Goal: Task Accomplishment & Management: Use online tool/utility

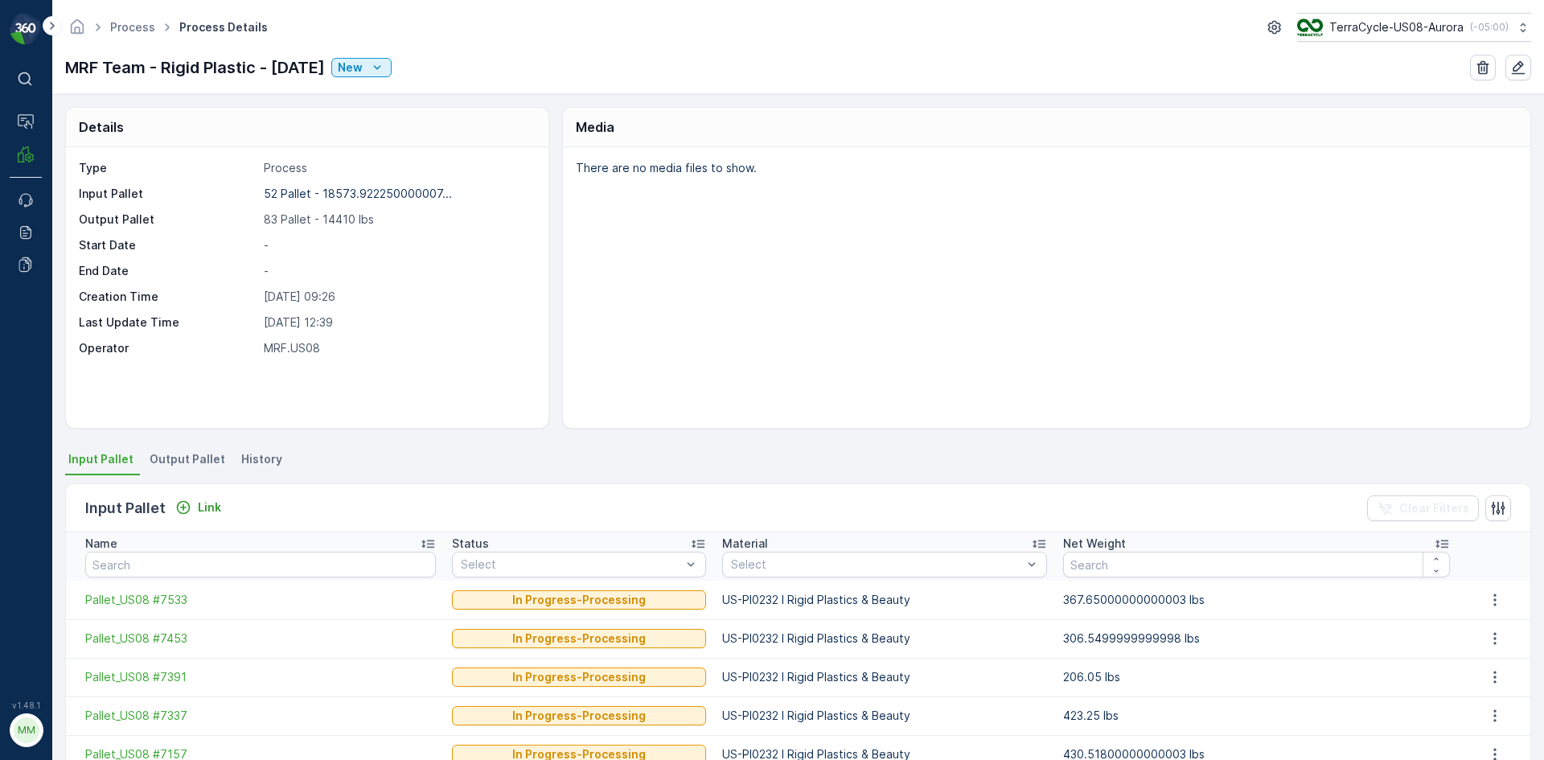
scroll to position [80, 0]
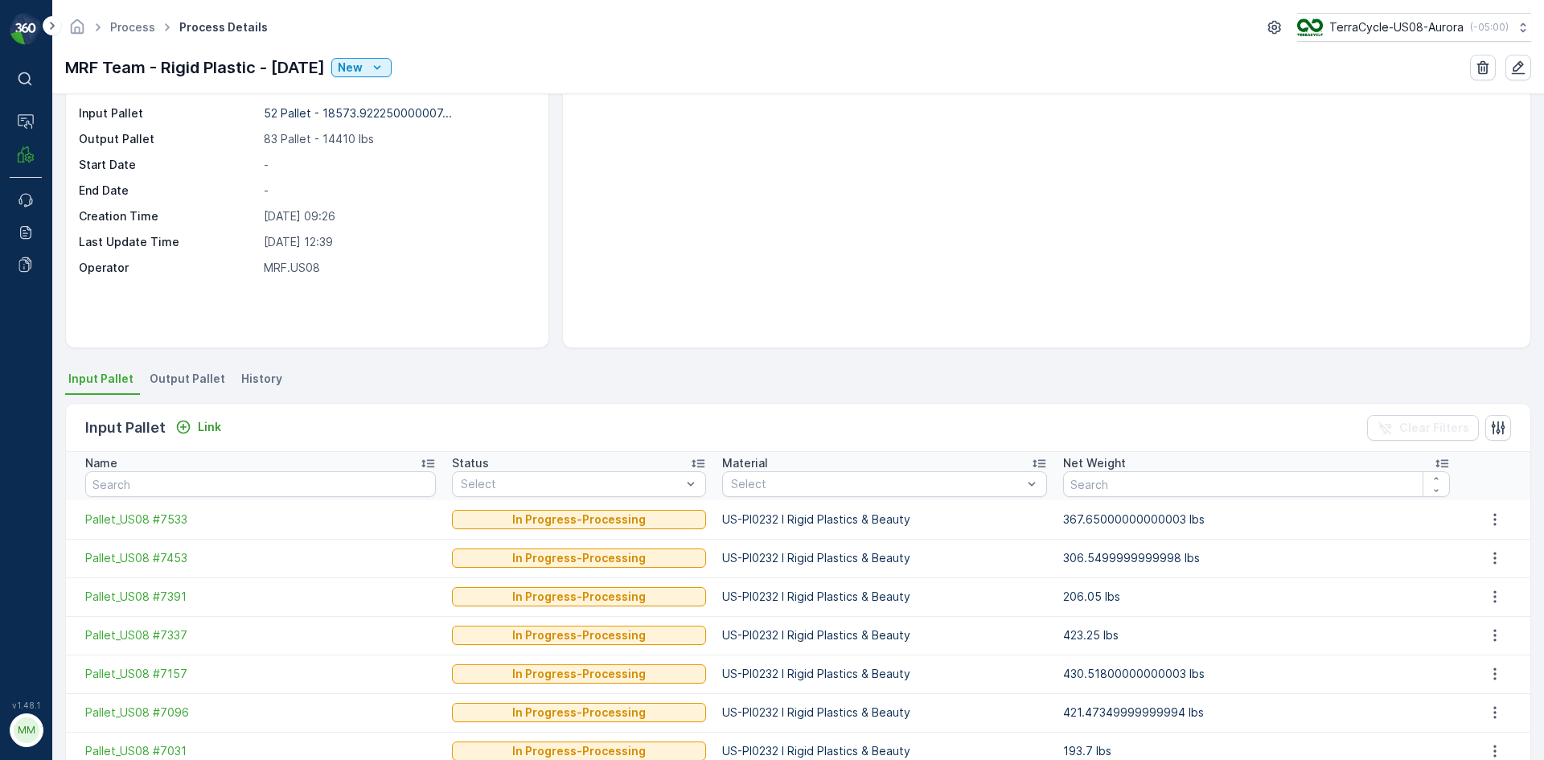
click at [166, 364] on div "Details Type Process Input Pallet 52 Pallet - 18573.922250000007... Output Pall…" at bounding box center [798, 427] width 1492 height 666
click at [170, 375] on span "Output Pallet" at bounding box center [188, 379] width 76 height 16
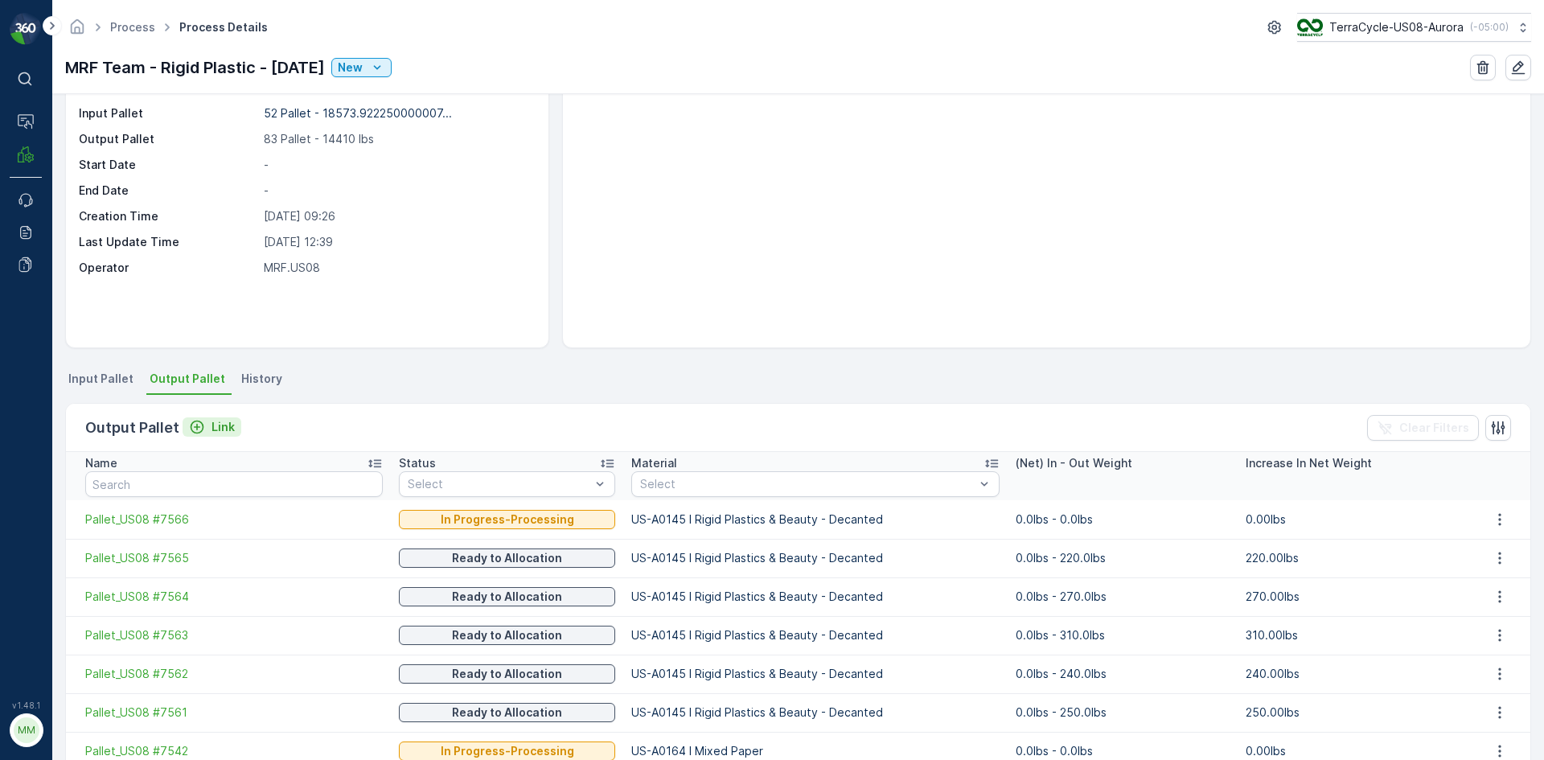
click at [214, 427] on p "Link" at bounding box center [222, 427] width 23 height 16
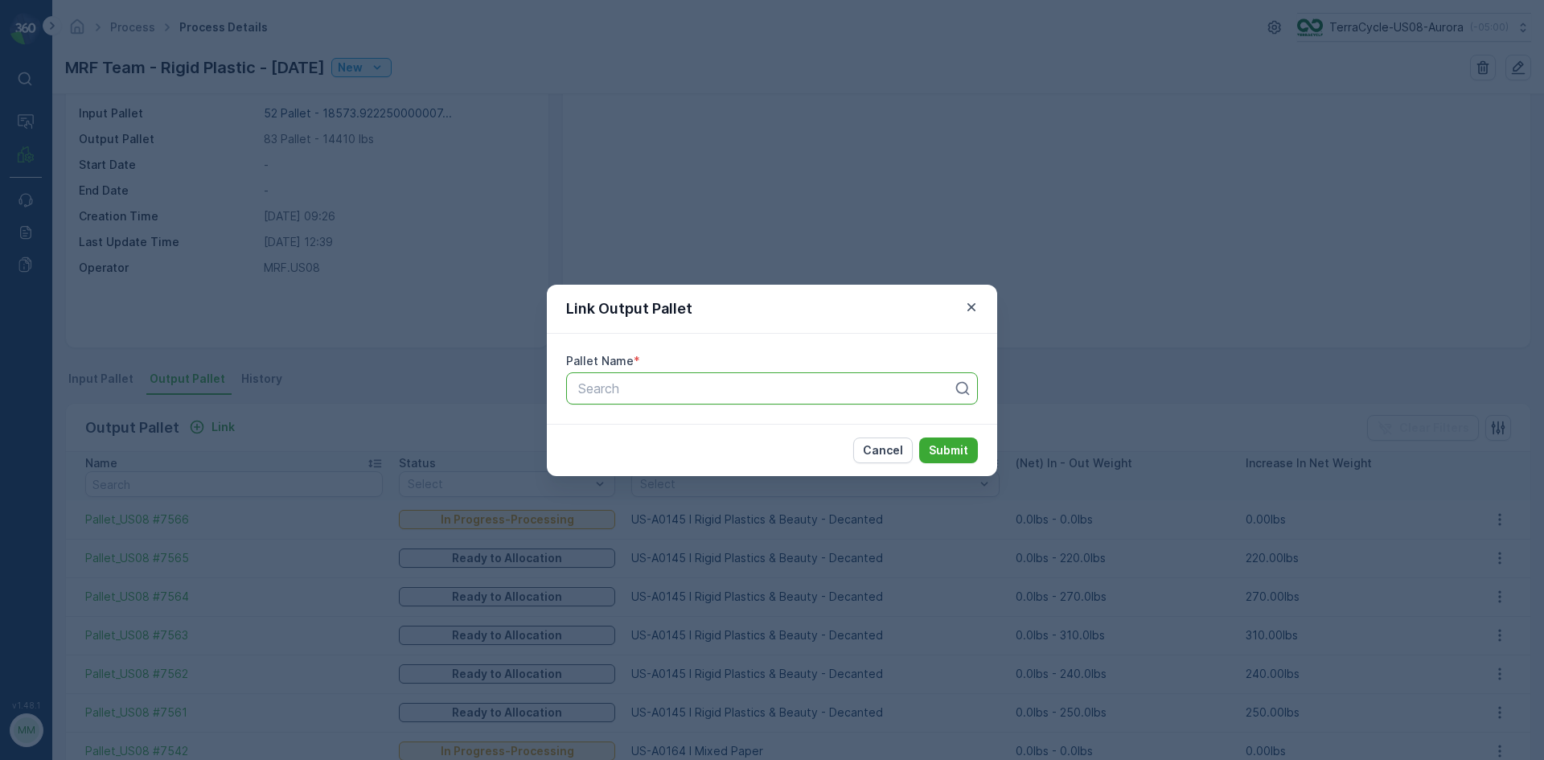
click at [601, 395] on div at bounding box center [766, 388] width 378 height 14
type input "7576"
click at [919, 437] on button "Submit" at bounding box center [948, 450] width 59 height 26
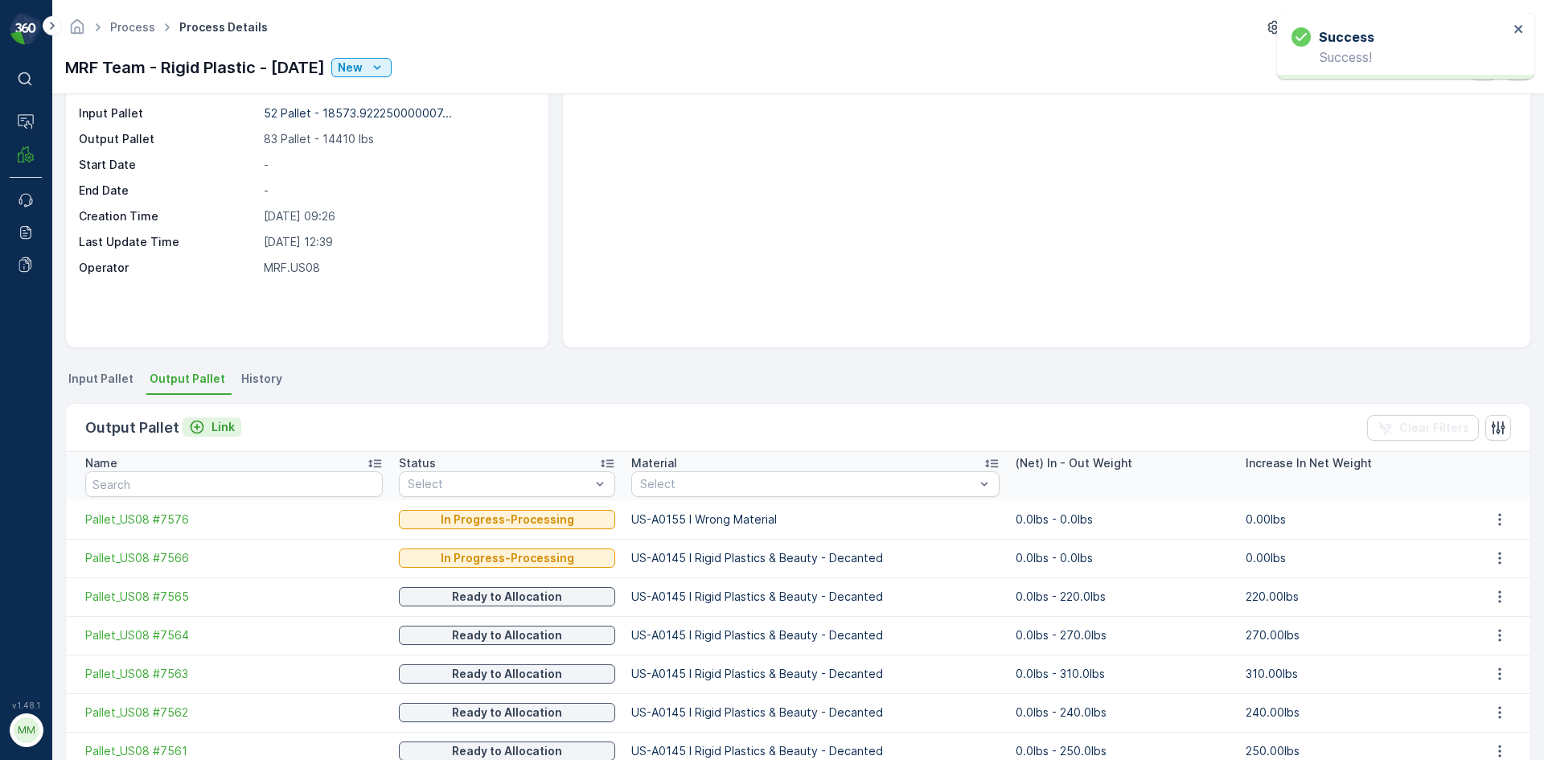
click at [222, 425] on p "Link" at bounding box center [222, 427] width 23 height 16
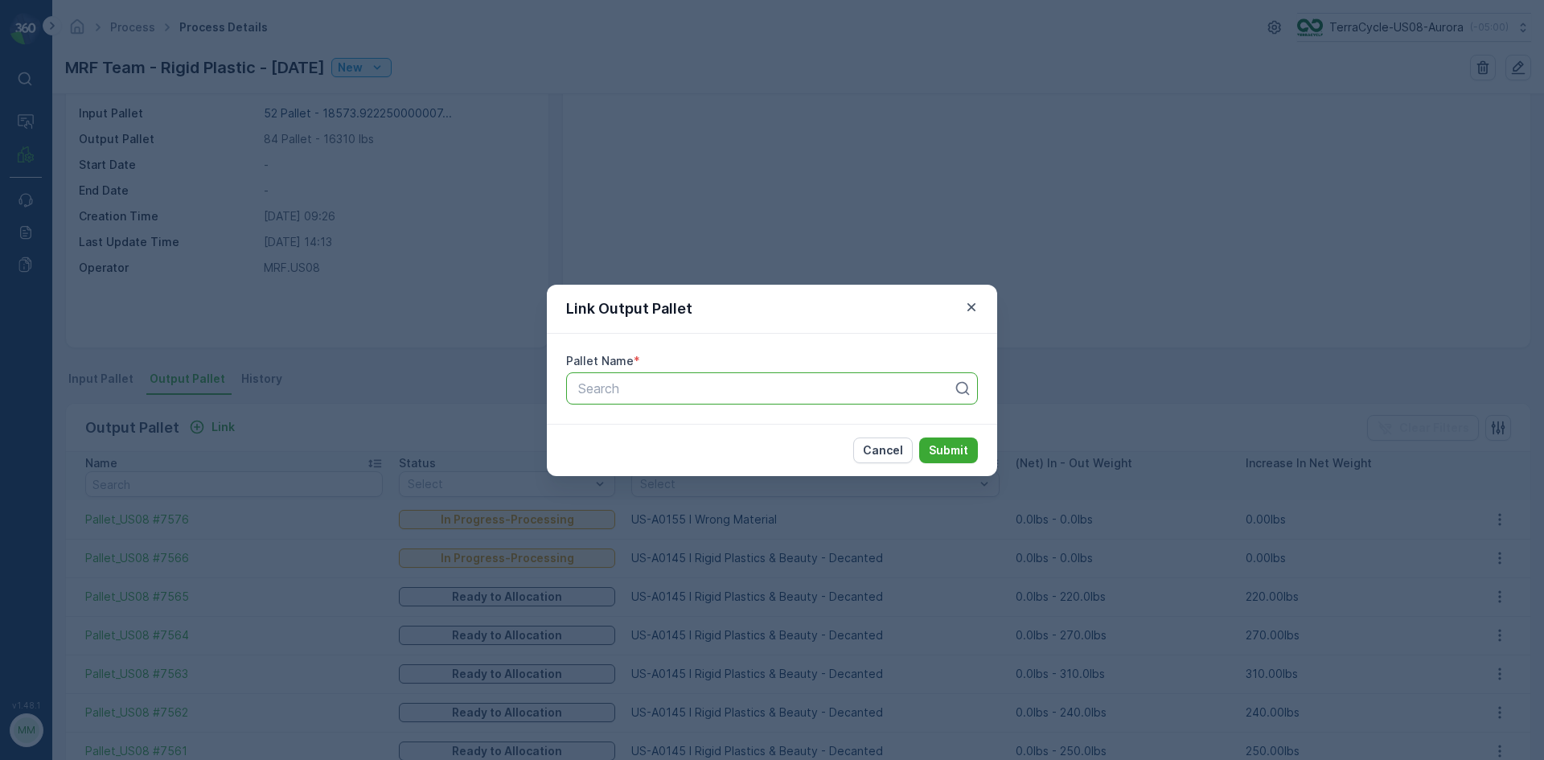
click at [601, 388] on div at bounding box center [766, 388] width 378 height 14
type input "7577"
click at [919, 437] on button "Submit" at bounding box center [948, 450] width 59 height 26
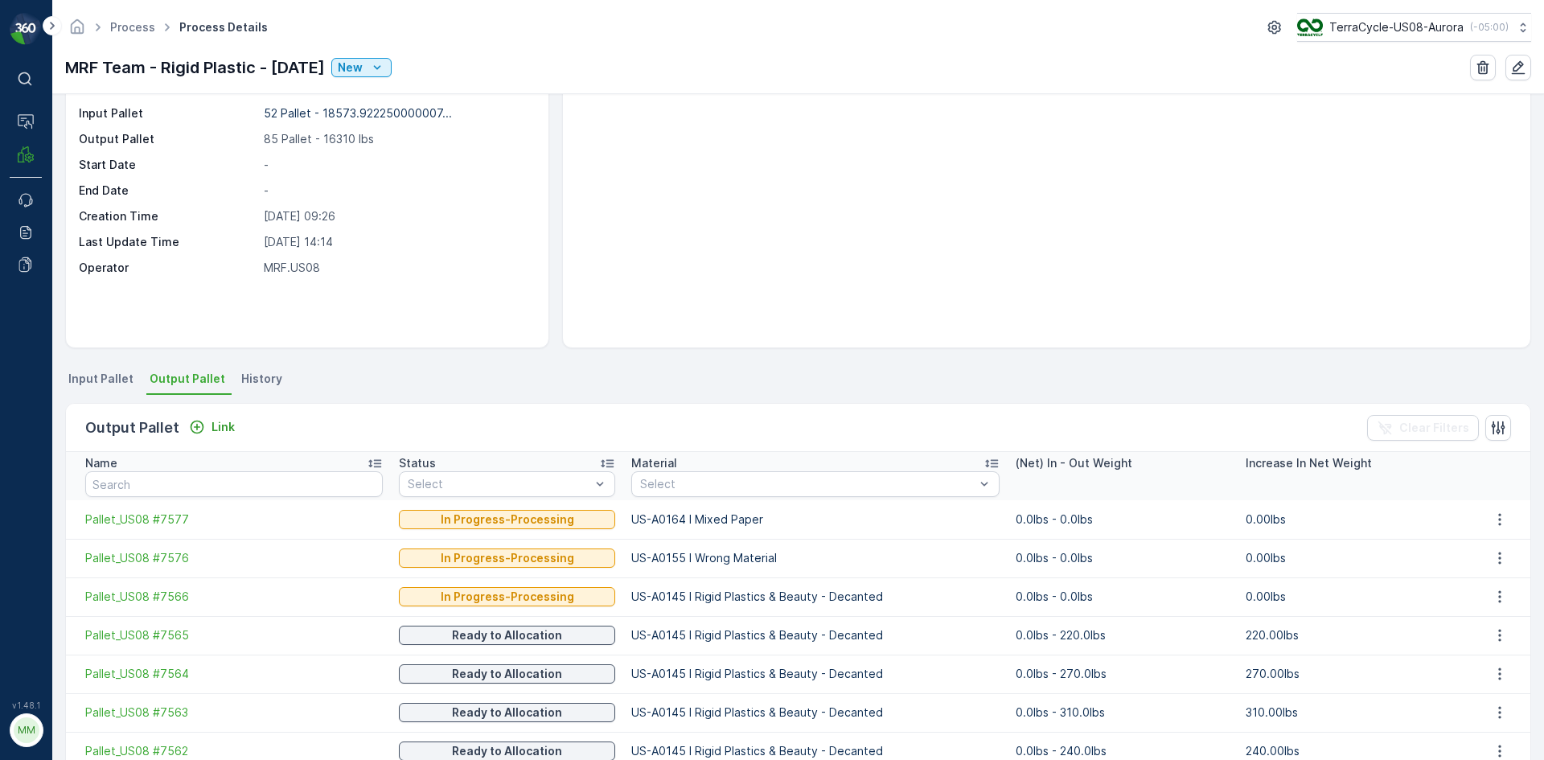
click at [103, 382] on span "Input Pallet" at bounding box center [100, 379] width 65 height 16
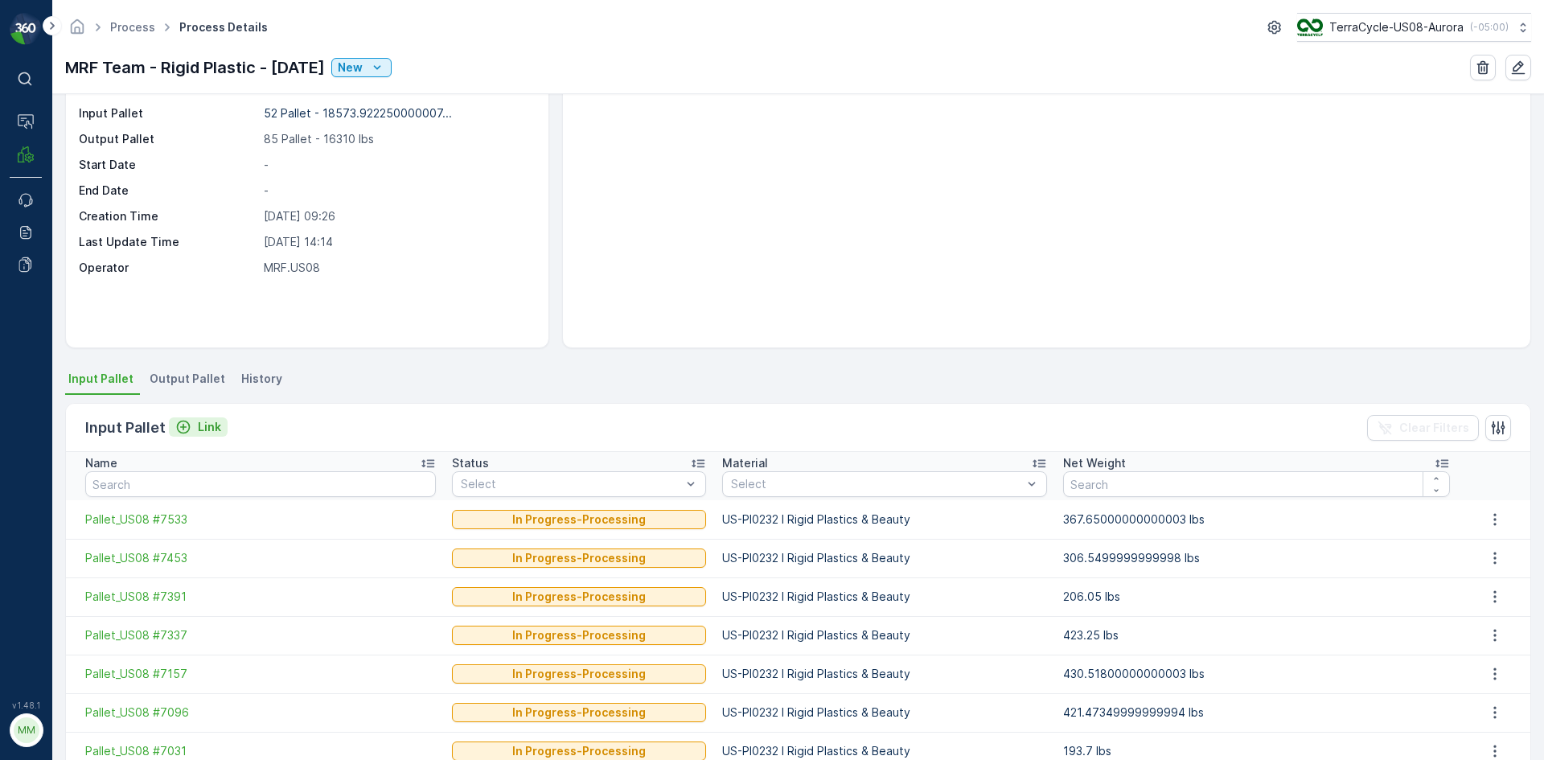
click at [199, 426] on p "Link" at bounding box center [209, 427] width 23 height 16
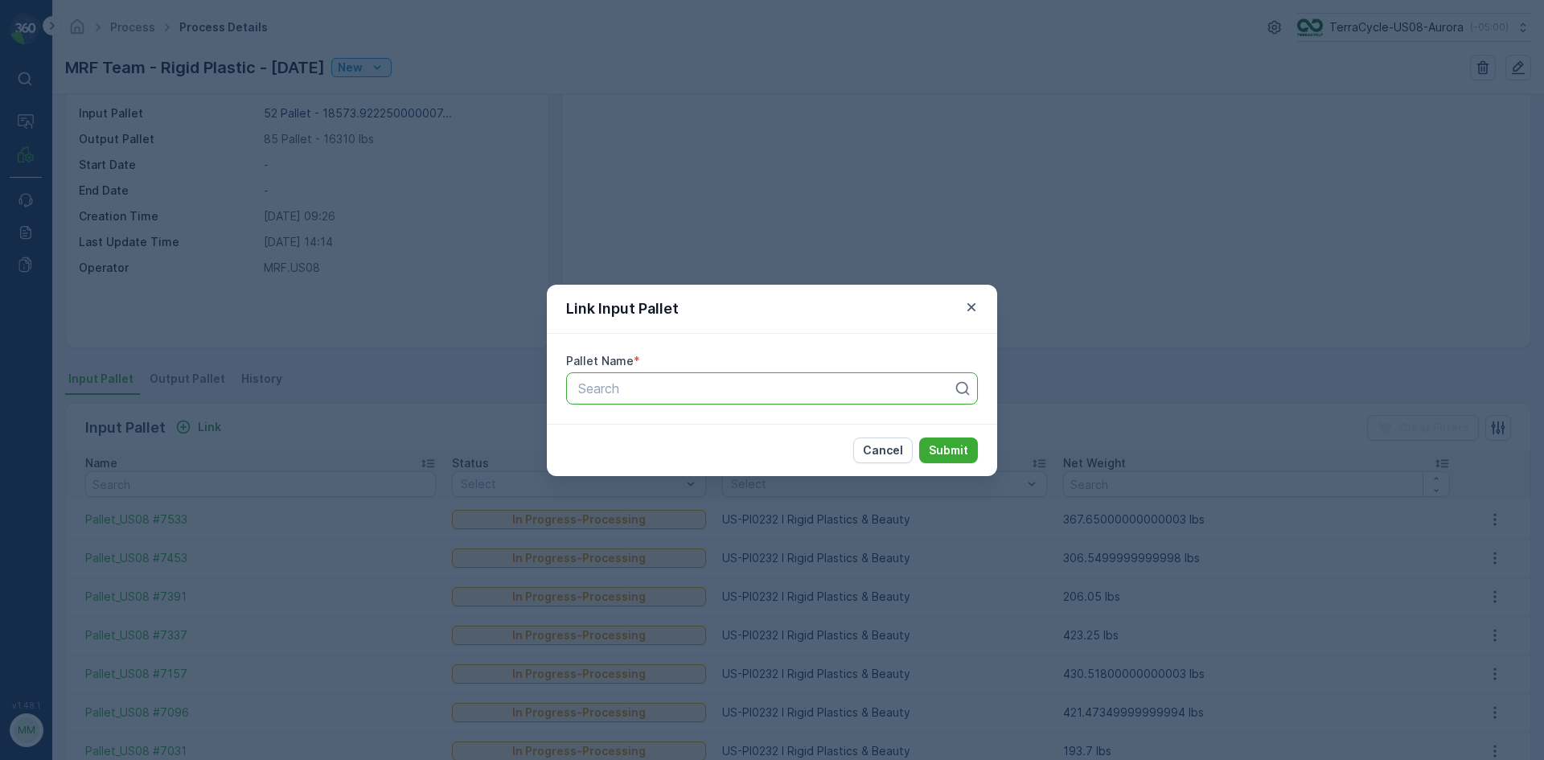
click at [599, 384] on div at bounding box center [766, 388] width 378 height 14
type input "27723"
click at [919, 437] on button "Submit" at bounding box center [948, 450] width 59 height 26
click at [664, 404] on div "Pallet #27723" at bounding box center [772, 388] width 412 height 32
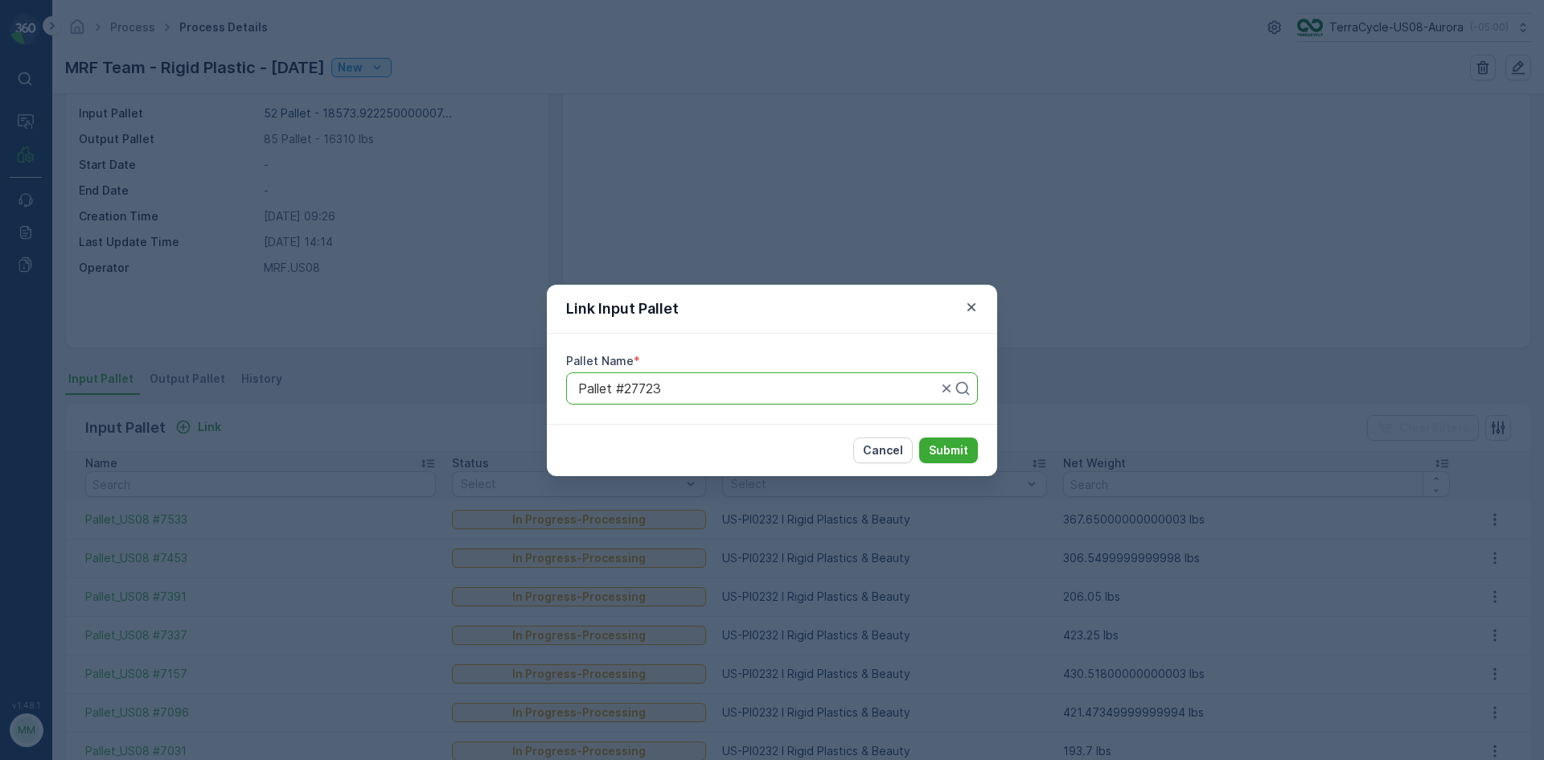
click at [664, 384] on div at bounding box center [758, 388] width 362 height 14
type input "7236"
click at [919, 437] on button "Submit" at bounding box center [948, 450] width 59 height 26
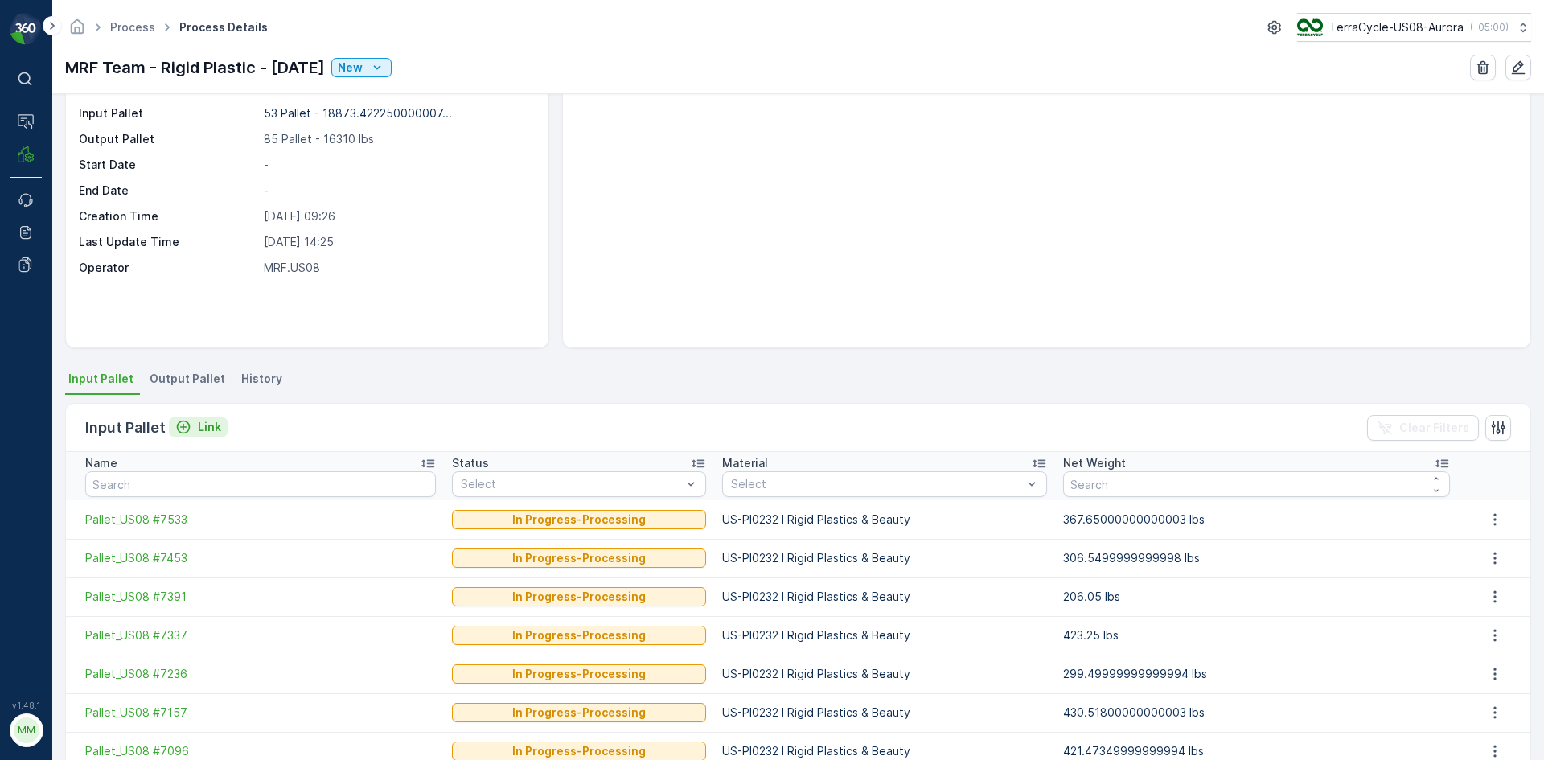
click at [217, 423] on p "Link" at bounding box center [209, 427] width 23 height 16
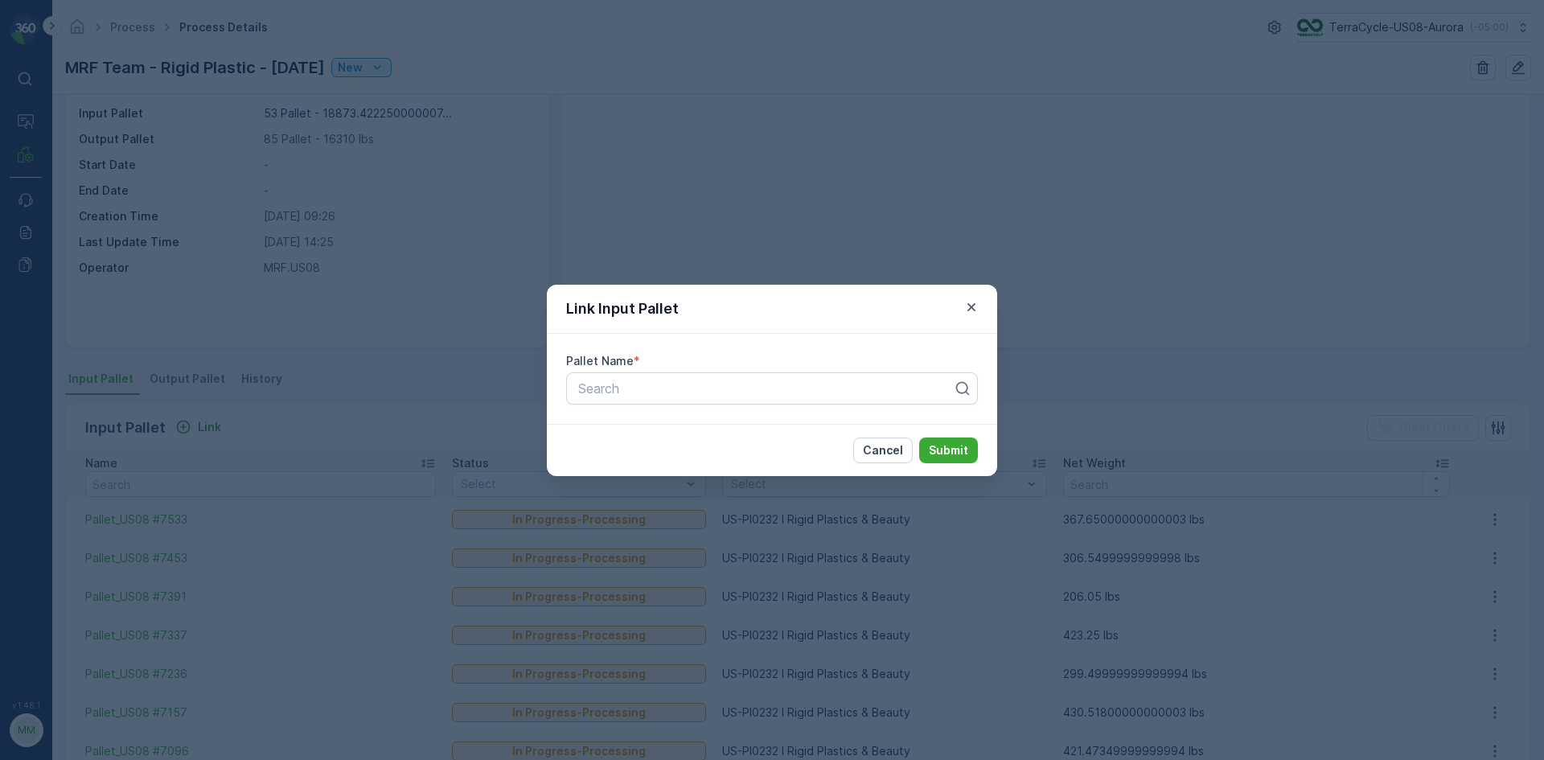
click at [683, 371] on div "Pallet Name * Search" at bounding box center [772, 379] width 450 height 90
click at [670, 374] on div "Search" at bounding box center [772, 388] width 412 height 32
type input "27723"
click at [919, 437] on button "Submit" at bounding box center [948, 450] width 59 height 26
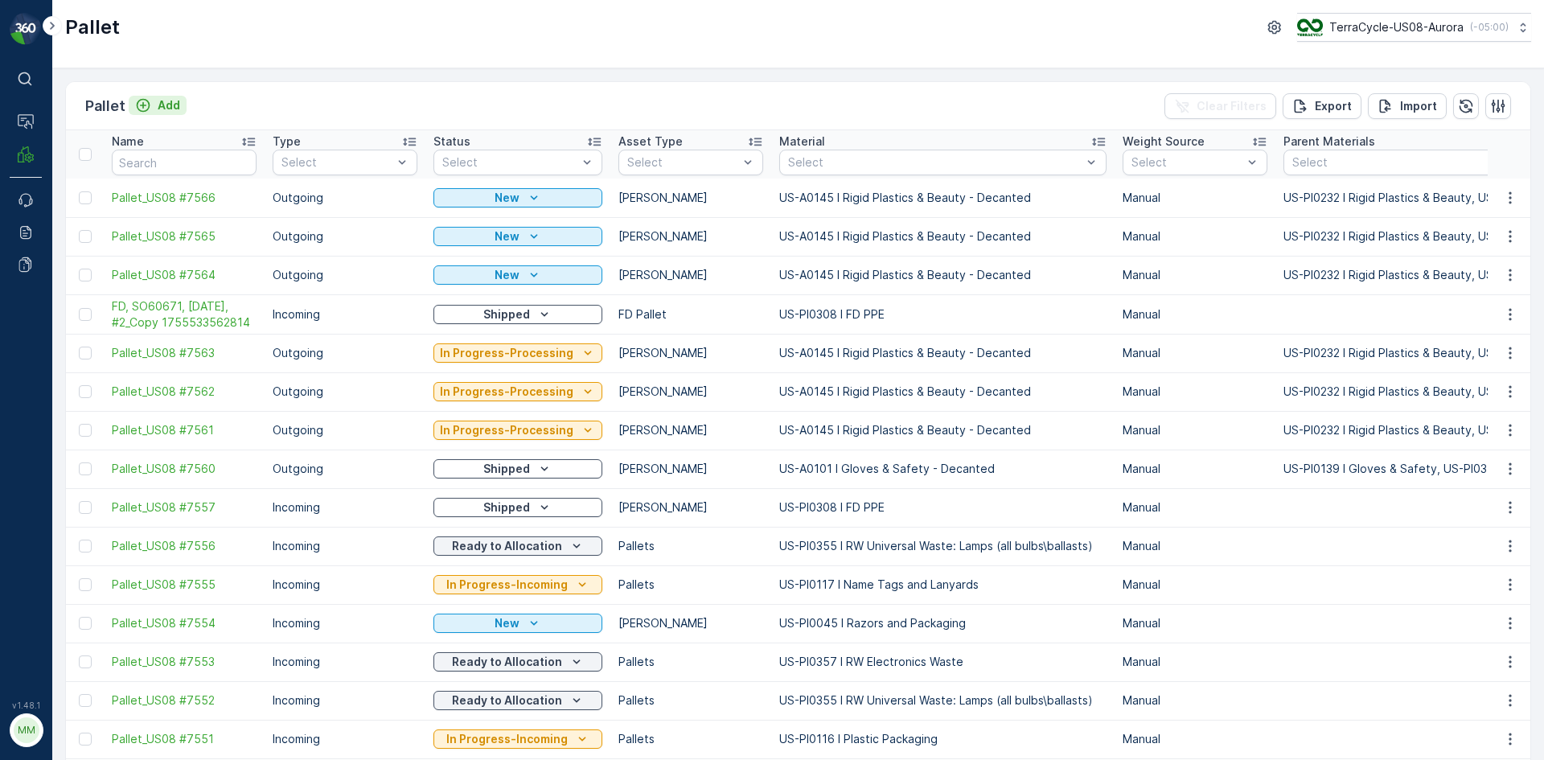
click at [166, 103] on p "Add" at bounding box center [169, 105] width 23 height 16
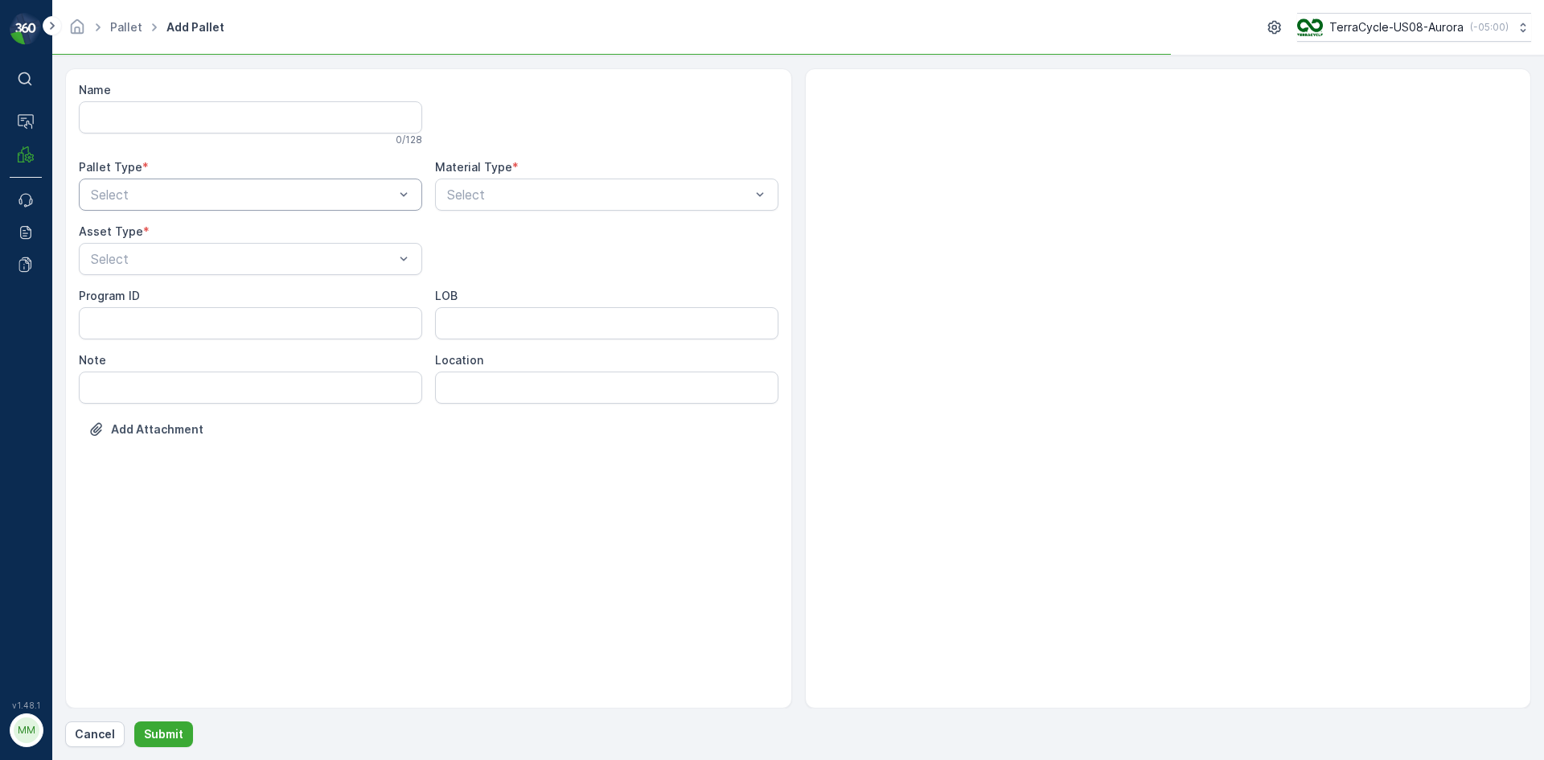
click at [170, 195] on div at bounding box center [242, 194] width 306 height 14
click at [158, 262] on div at bounding box center [242, 259] width 306 height 14
click at [154, 299] on div "[PERSON_NAME]" at bounding box center [250, 298] width 324 height 14
click at [560, 178] on div "Material Type * Select" at bounding box center [606, 184] width 343 height 51
click at [576, 215] on div "Name 0 / 128 Pallet Type * Outgoing Material Type * Select Asset Type * [PERSON…" at bounding box center [429, 272] width 700 height 380
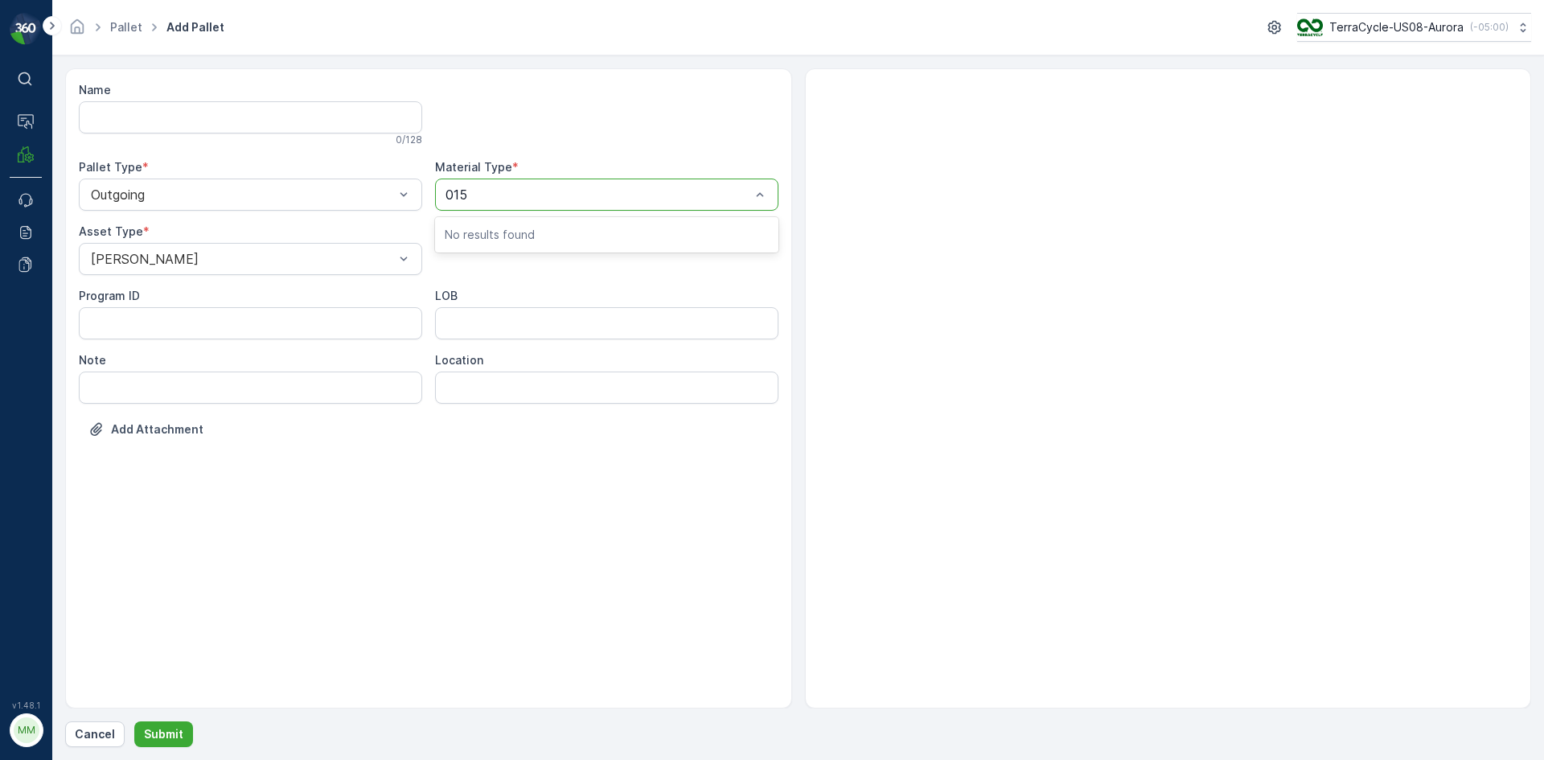
type input "0155"
click at [659, 233] on div "US-A0155 I Wrong Material" at bounding box center [607, 234] width 324 height 14
click at [175, 728] on p "Submit" at bounding box center [163, 734] width 39 height 16
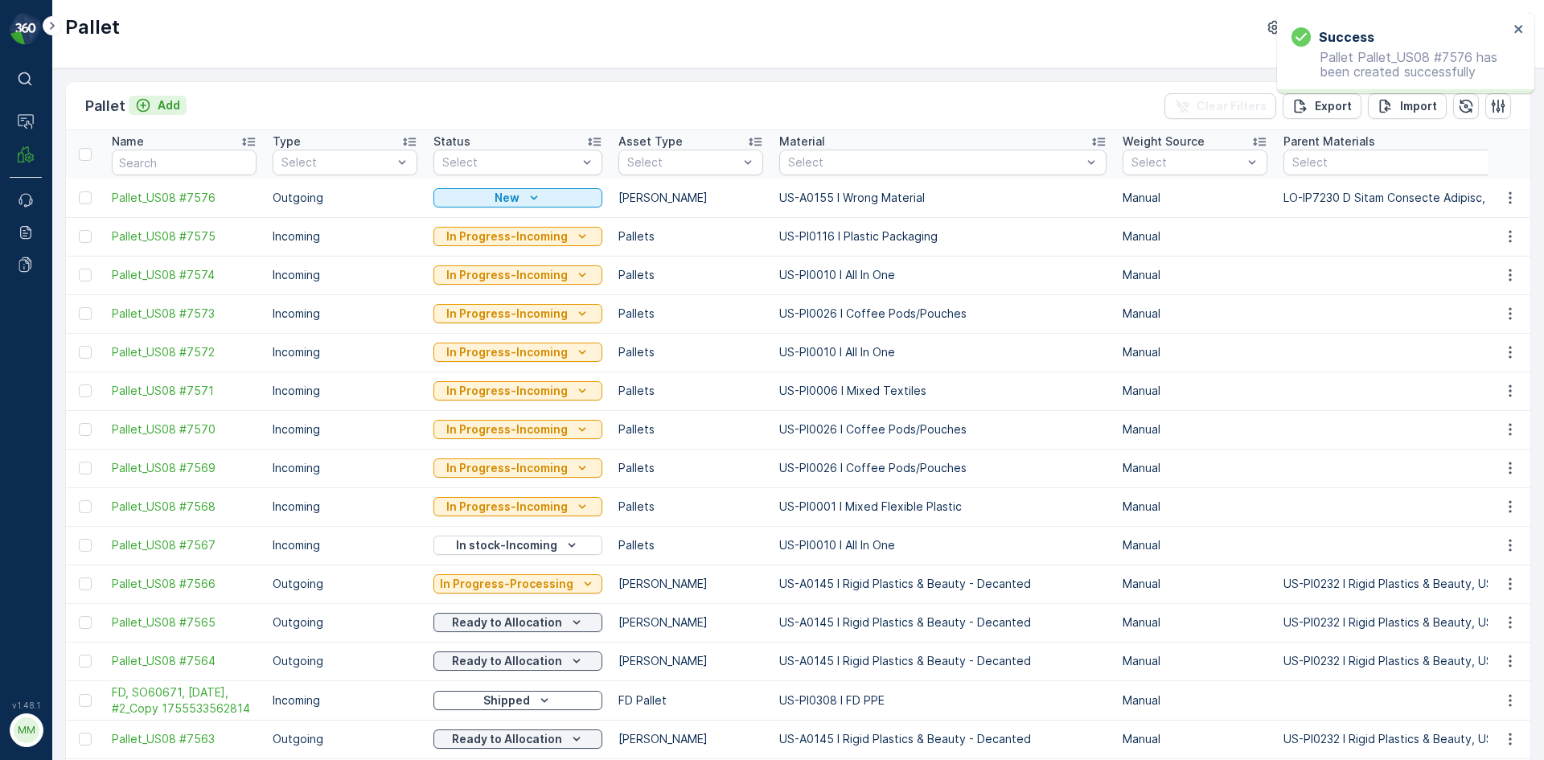
click at [183, 102] on button "Add" at bounding box center [158, 105] width 58 height 19
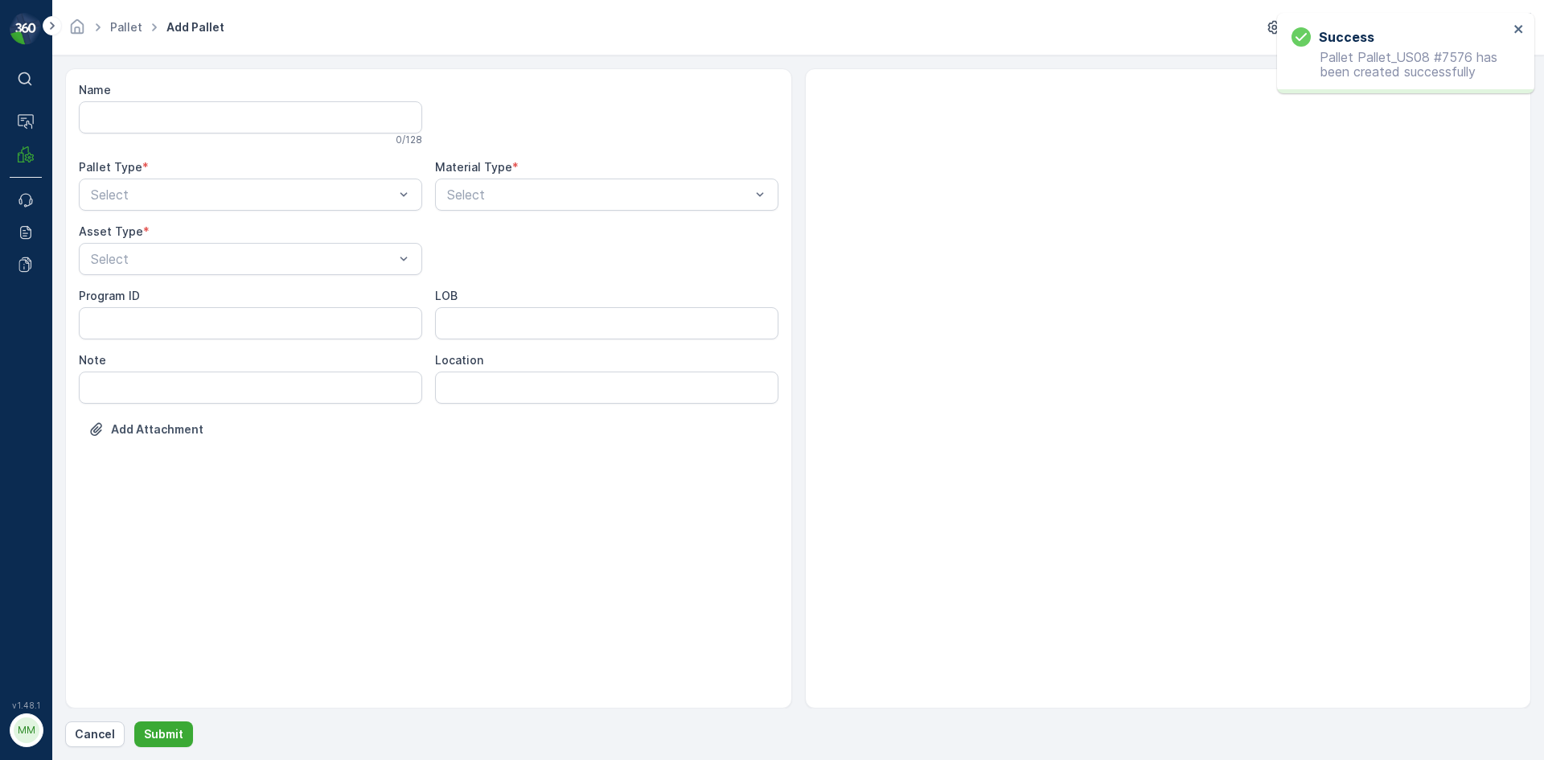
click at [215, 211] on div "Name 0 / 128 Pallet Type * Select Material Type * Select Asset Type * Select Pr…" at bounding box center [429, 272] width 700 height 380
click at [217, 206] on div "Select" at bounding box center [250, 195] width 343 height 32
click at [174, 265] on div "Outgoing" at bounding box center [250, 261] width 324 height 14
click at [174, 265] on div at bounding box center [242, 259] width 306 height 14
click at [153, 300] on div "[PERSON_NAME]" at bounding box center [250, 298] width 324 height 14
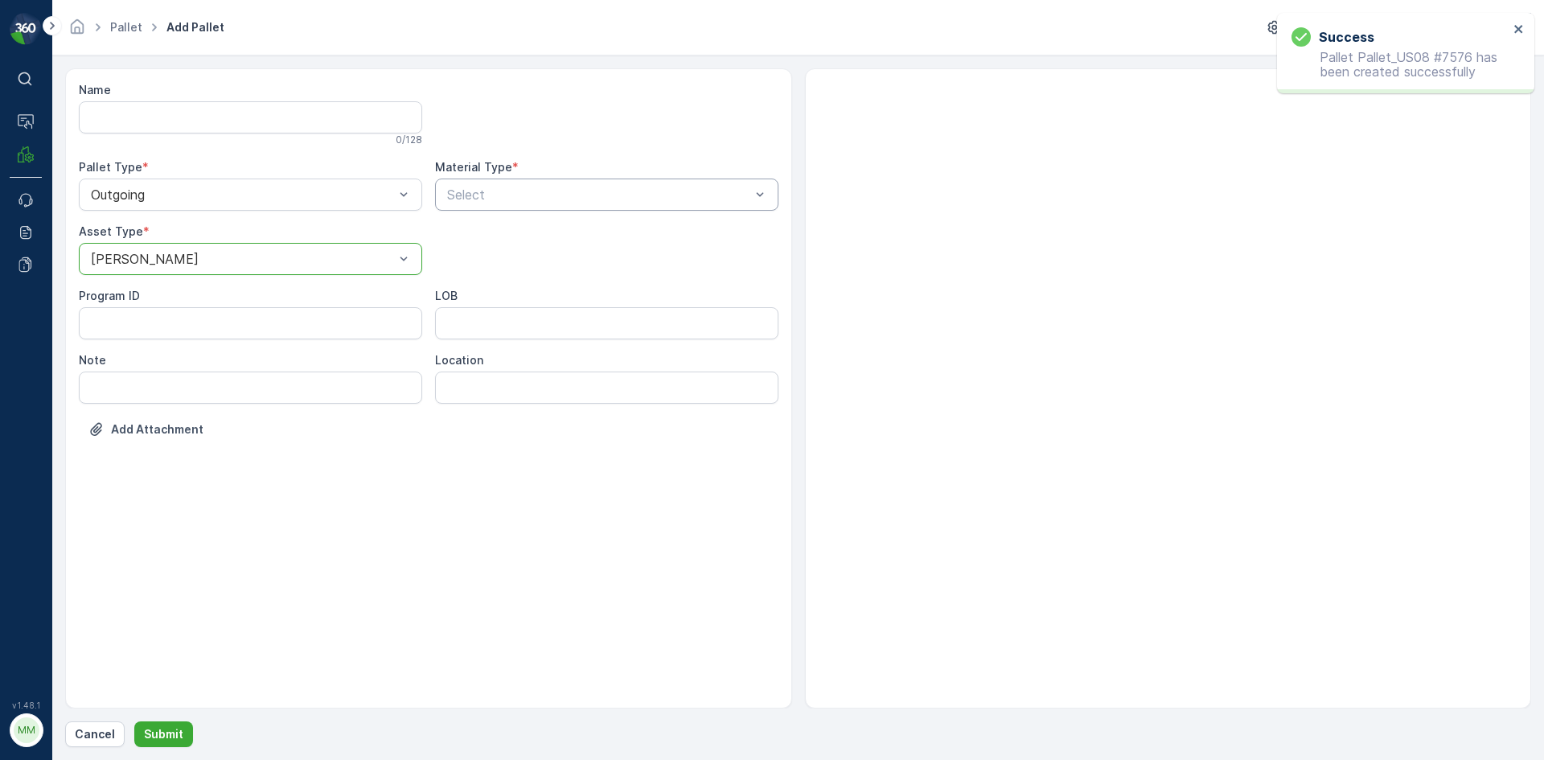
click at [514, 190] on div at bounding box center [598, 194] width 306 height 14
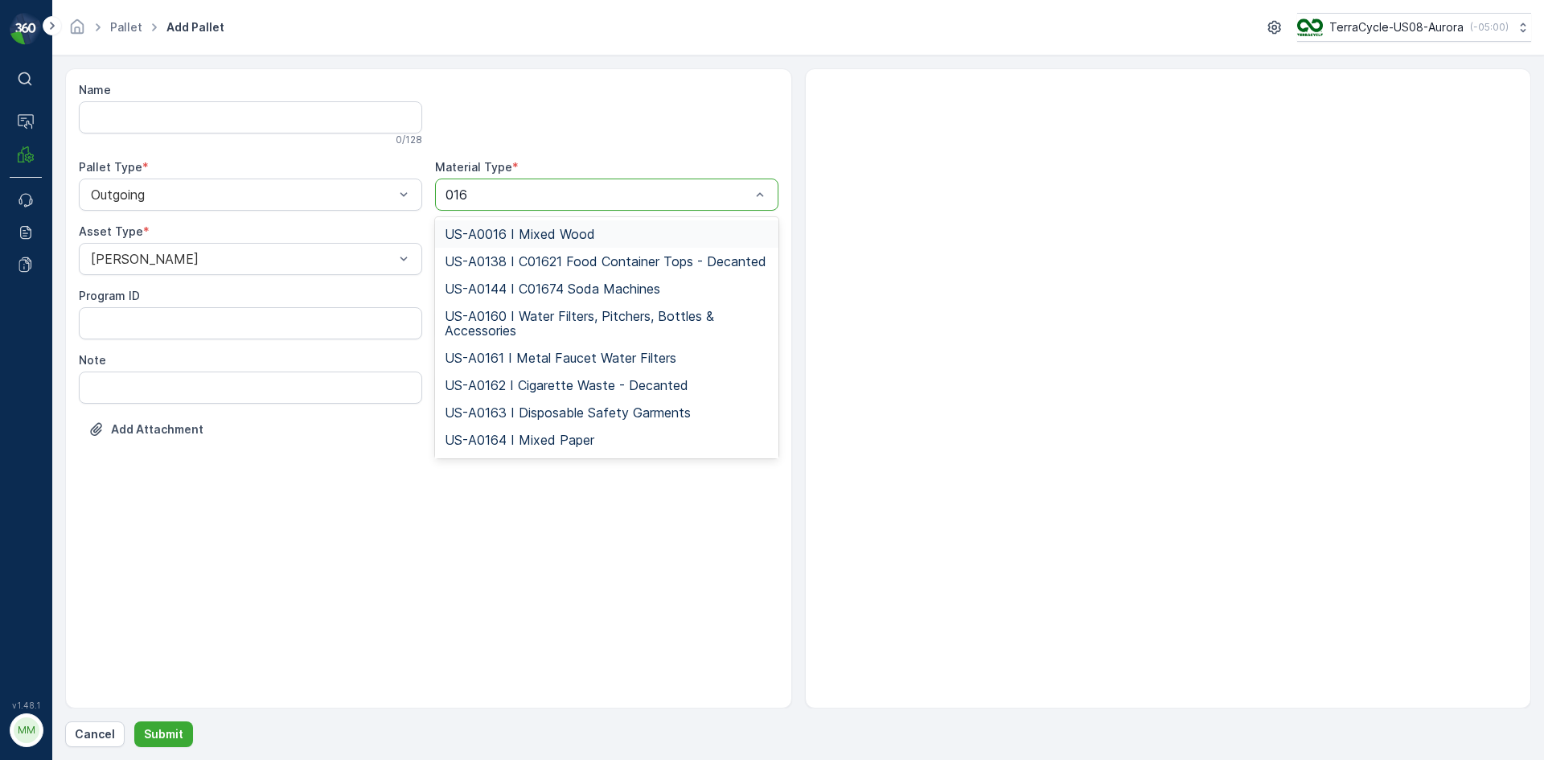
type input "0164"
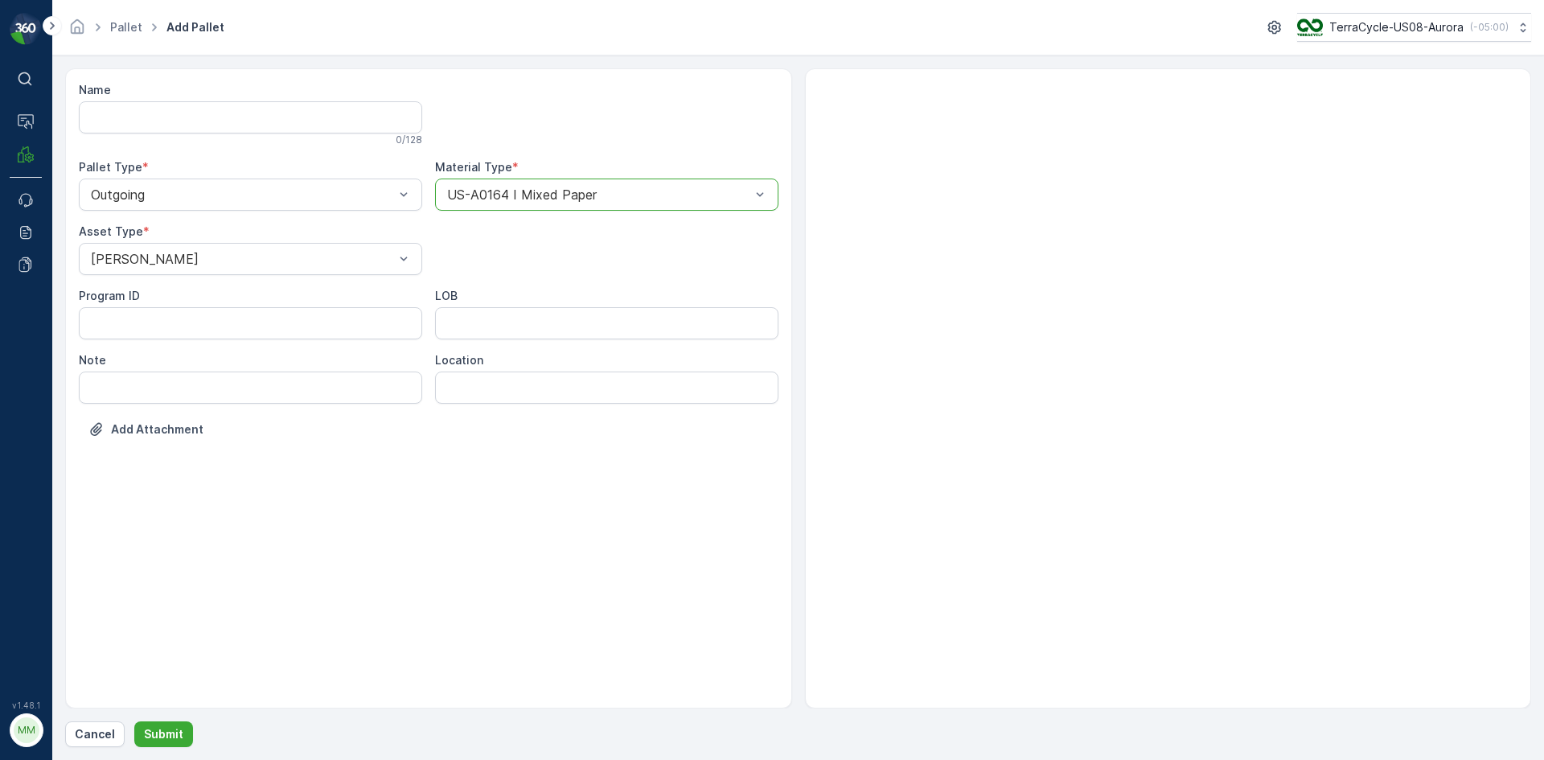
click at [134, 721] on button "Submit" at bounding box center [163, 734] width 59 height 26
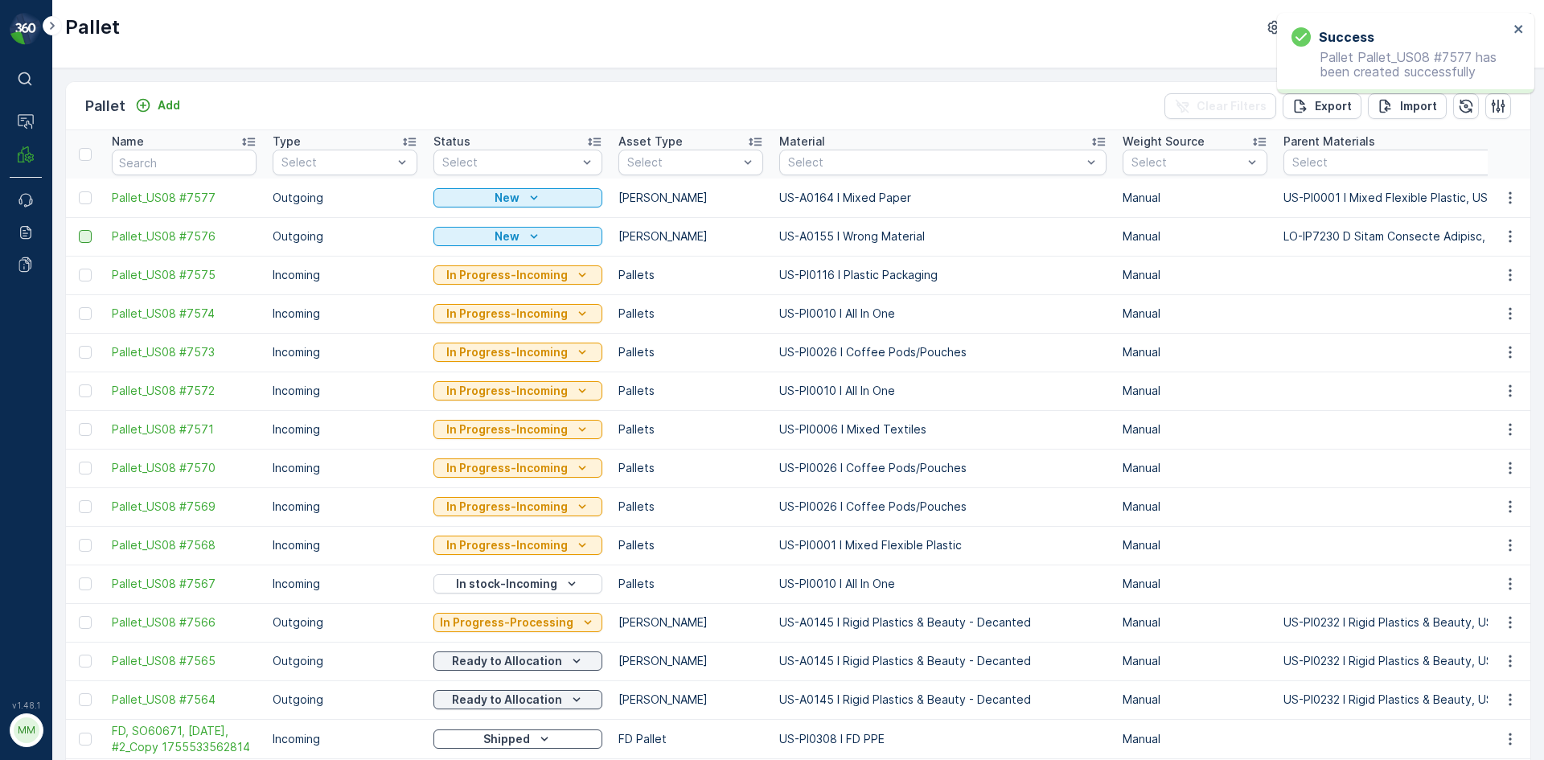
click at [88, 236] on div at bounding box center [85, 236] width 13 height 13
click at [79, 230] on input "checkbox" at bounding box center [79, 230] width 0 height 0
click at [85, 196] on div at bounding box center [85, 197] width 13 height 13
click at [79, 191] on input "checkbox" at bounding box center [79, 191] width 0 height 0
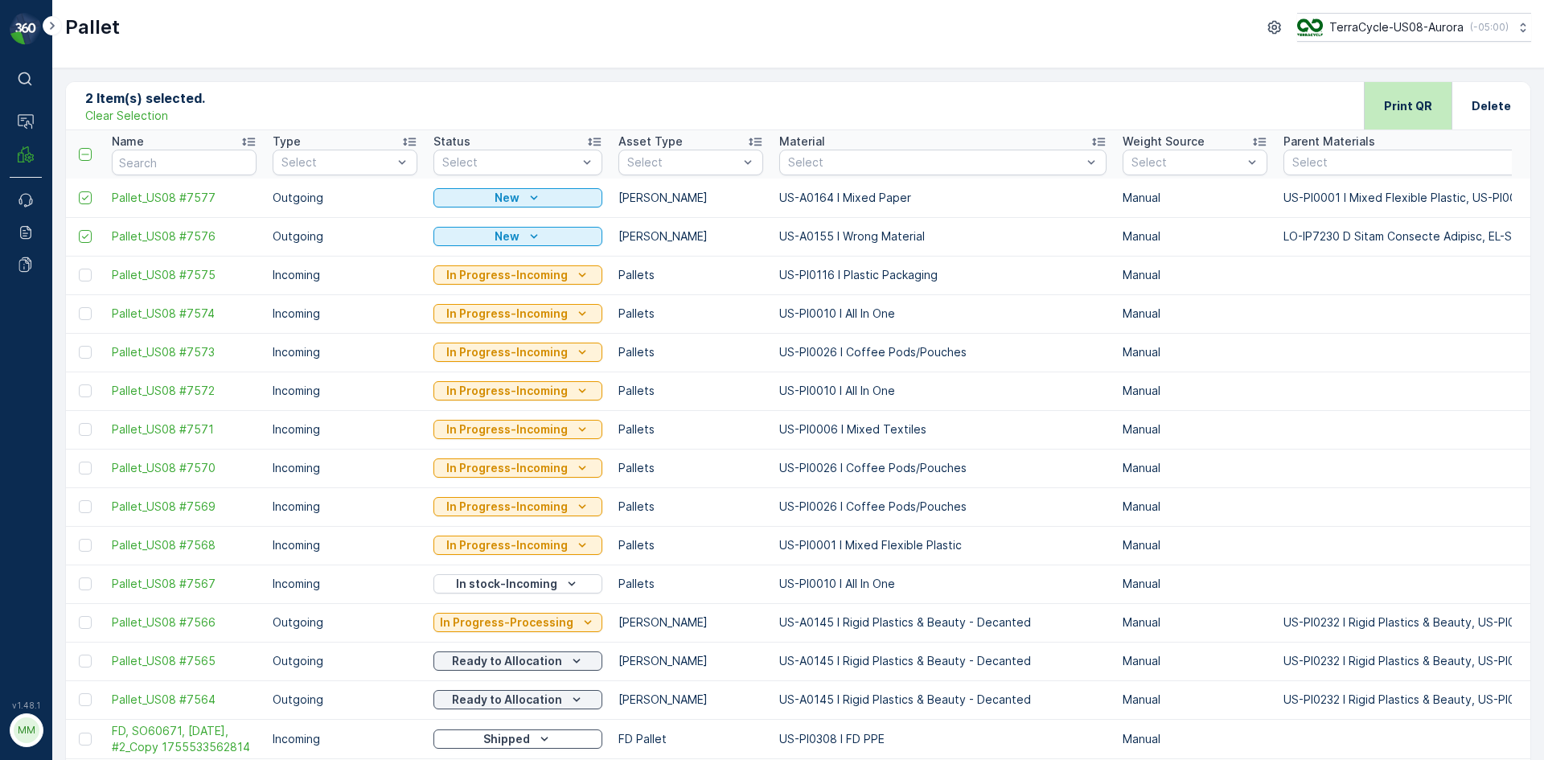
click at [1407, 86] on div "Print QR" at bounding box center [1408, 105] width 48 height 47
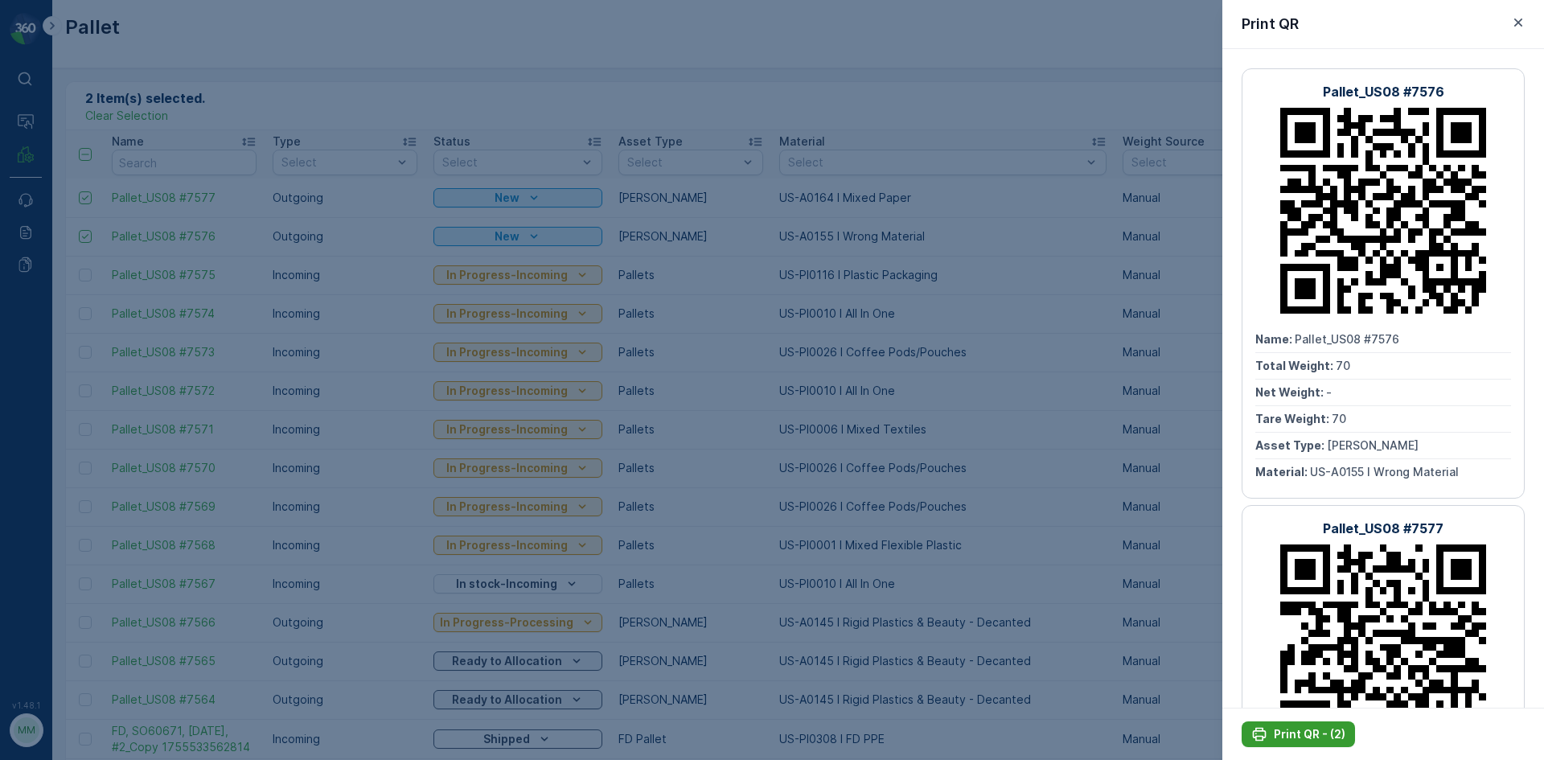
click at [1282, 738] on p "Print QR - (2)" at bounding box center [1310, 734] width 72 height 16
click at [694, 66] on div at bounding box center [772, 380] width 1544 height 760
